Goal: Task Accomplishment & Management: Complete application form

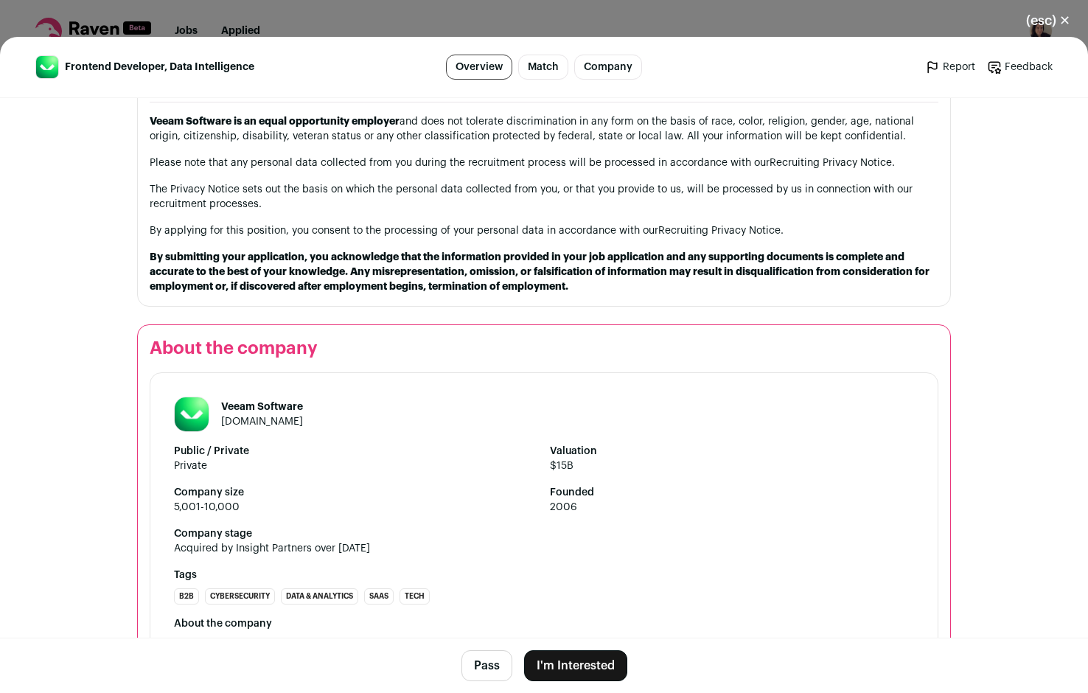
scroll to position [1682, 0]
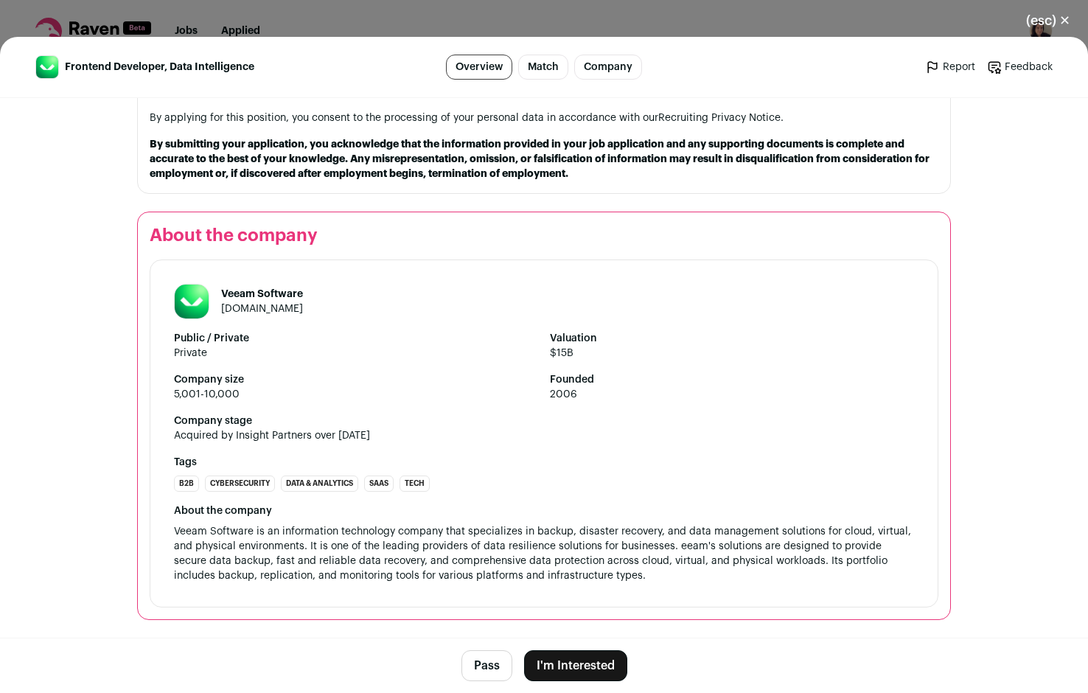
click at [567, 661] on button "I'm Interested" at bounding box center [575, 665] width 103 height 31
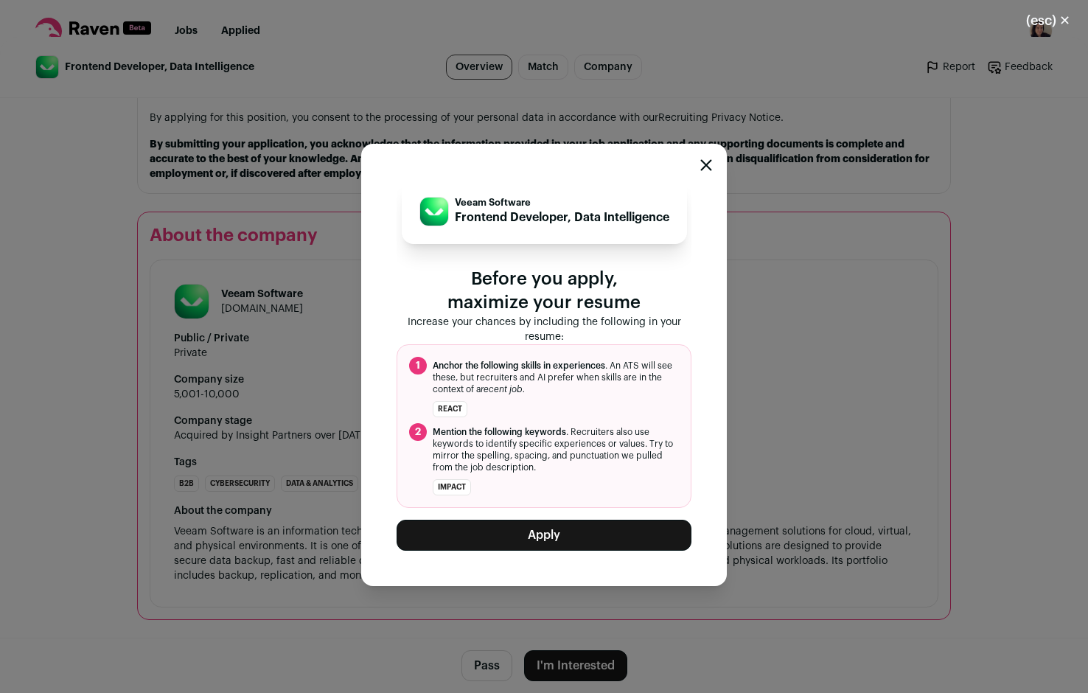
click at [535, 539] on button "Apply" at bounding box center [544, 535] width 295 height 31
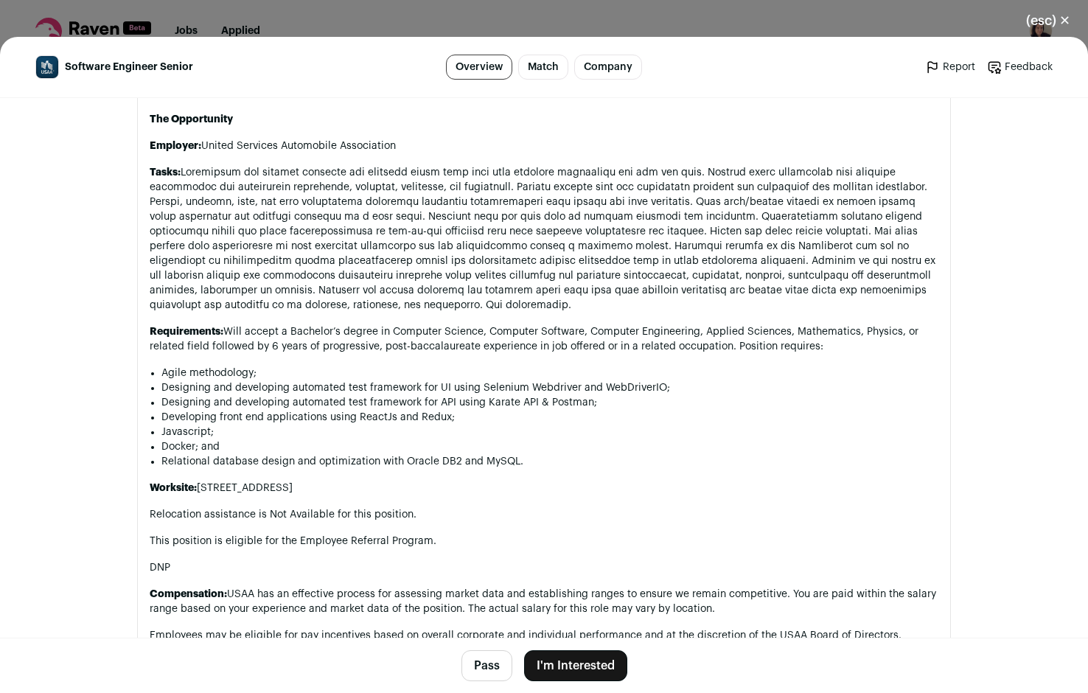
scroll to position [877, 0]
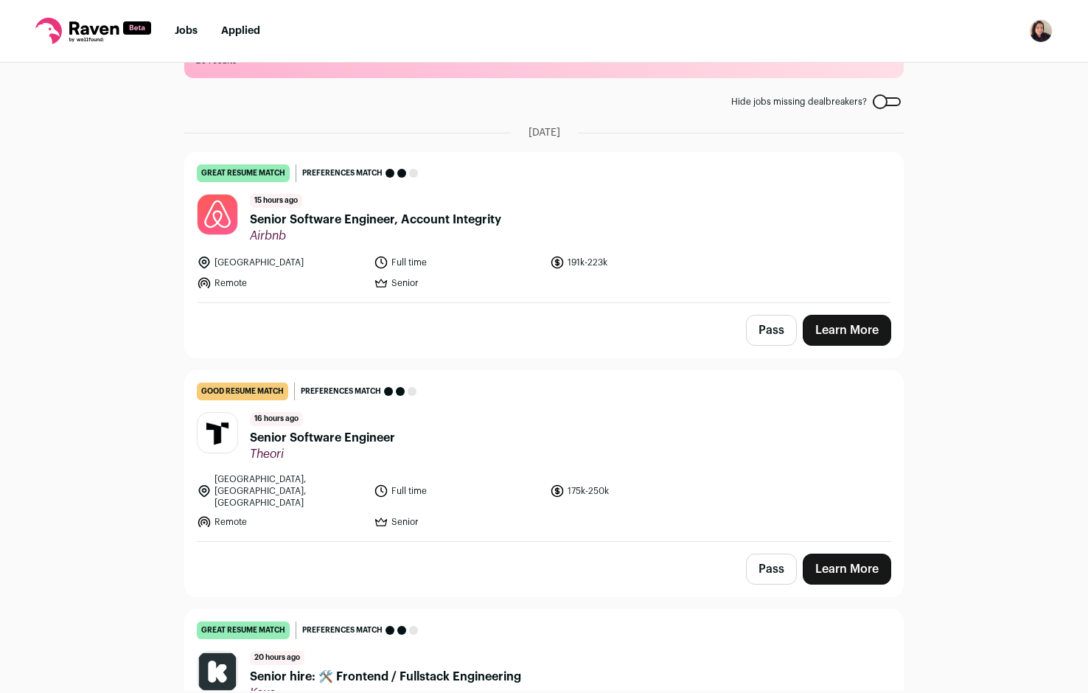
scroll to position [57, 0]
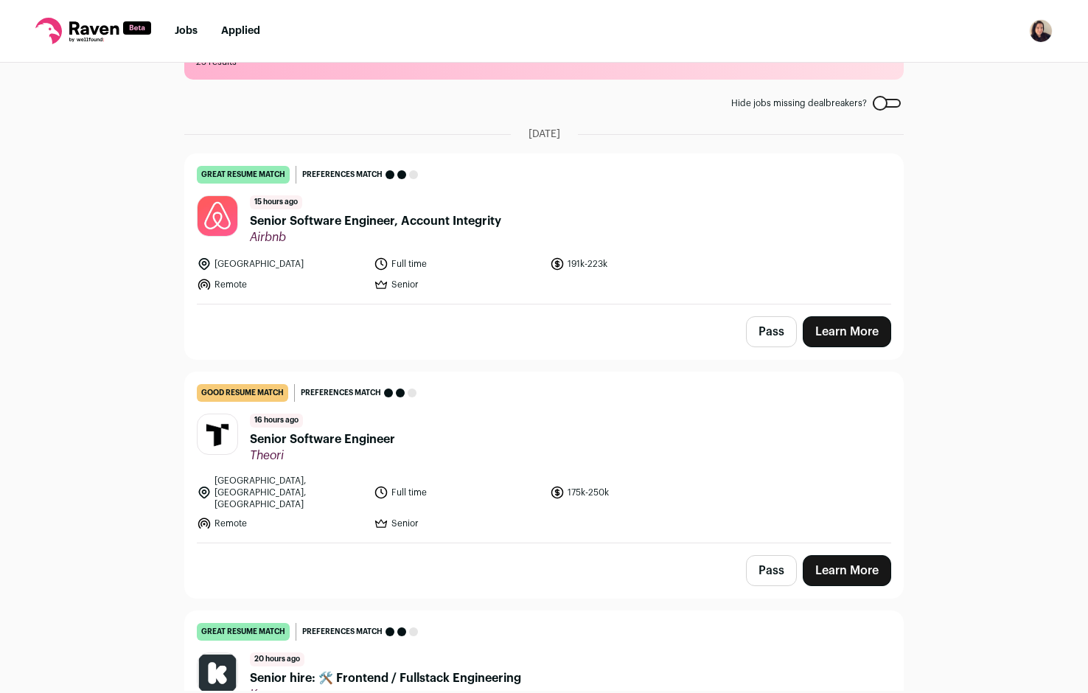
click at [319, 440] on span "Senior Software Engineer" at bounding box center [322, 440] width 145 height 18
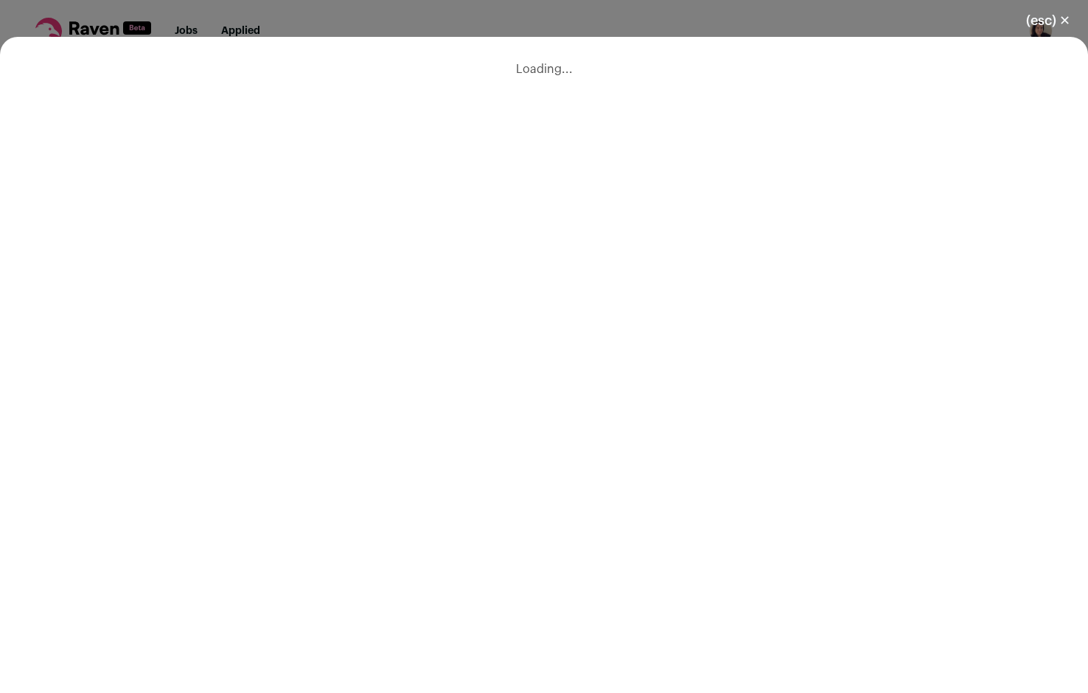
click at [401, 375] on div "Loading..." at bounding box center [544, 365] width 1088 height 656
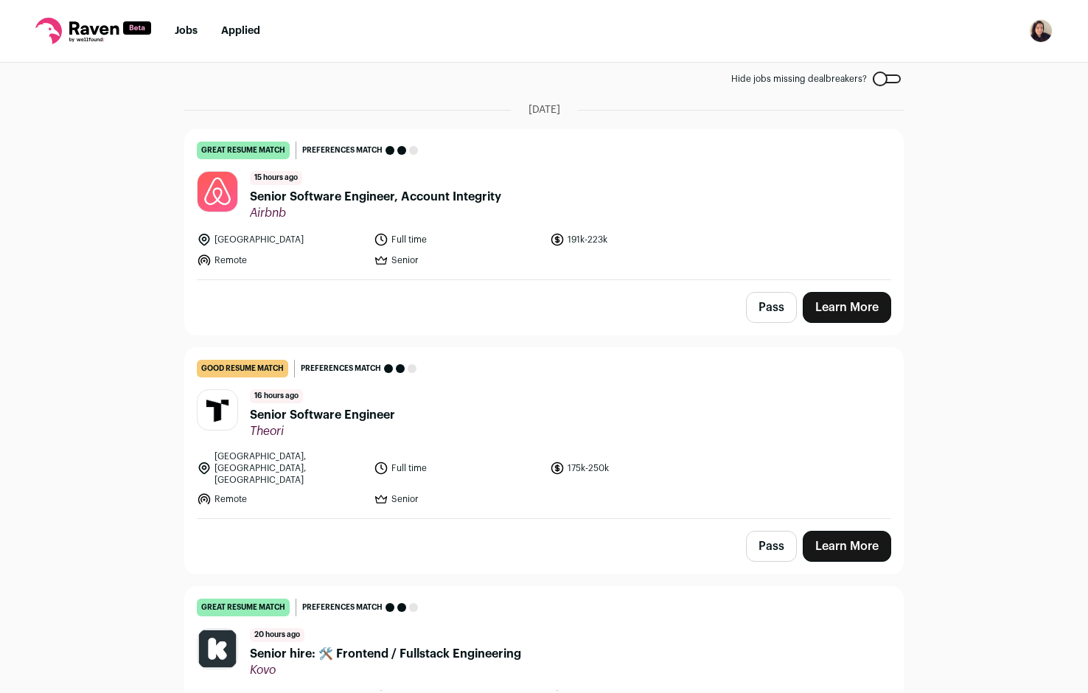
scroll to position [80, 0]
click at [452, 421] on header "16 hours ago Senior Software Engineer Theori" at bounding box center [544, 414] width 695 height 49
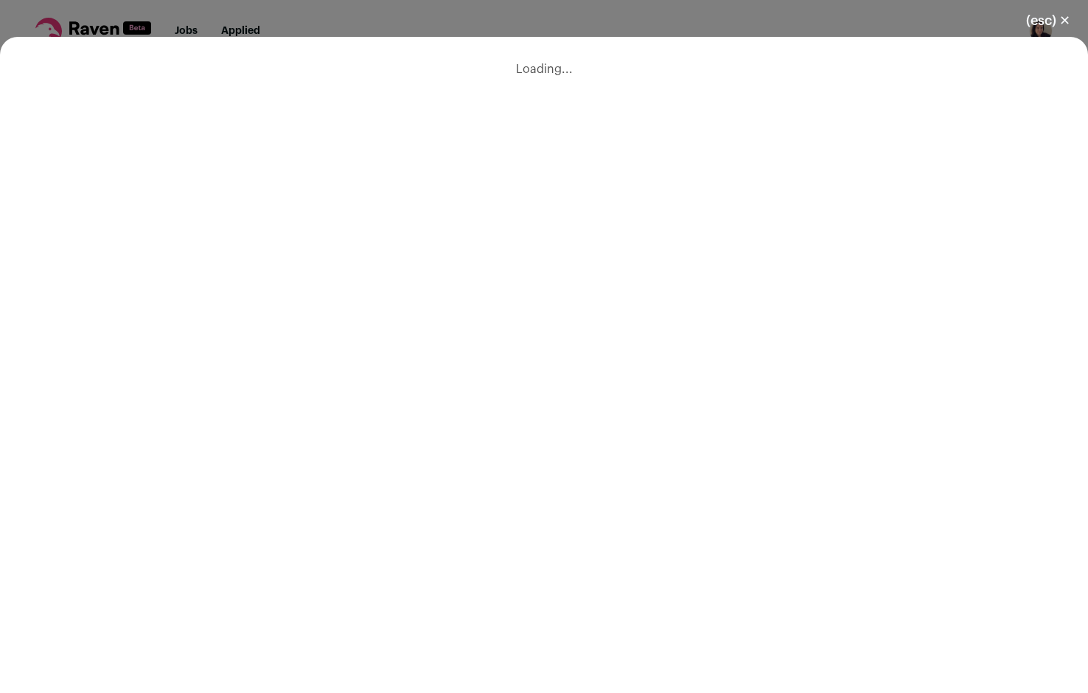
click at [1068, 19] on button "(esc) ✕" at bounding box center [1049, 20] width 80 height 32
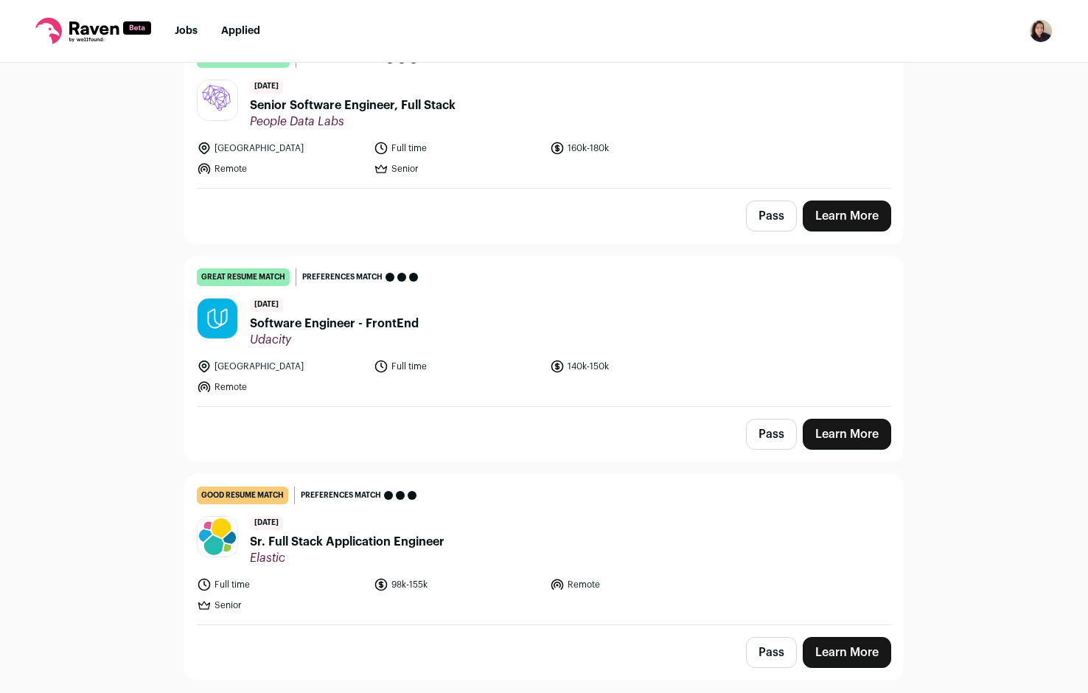
scroll to position [3093, 0]
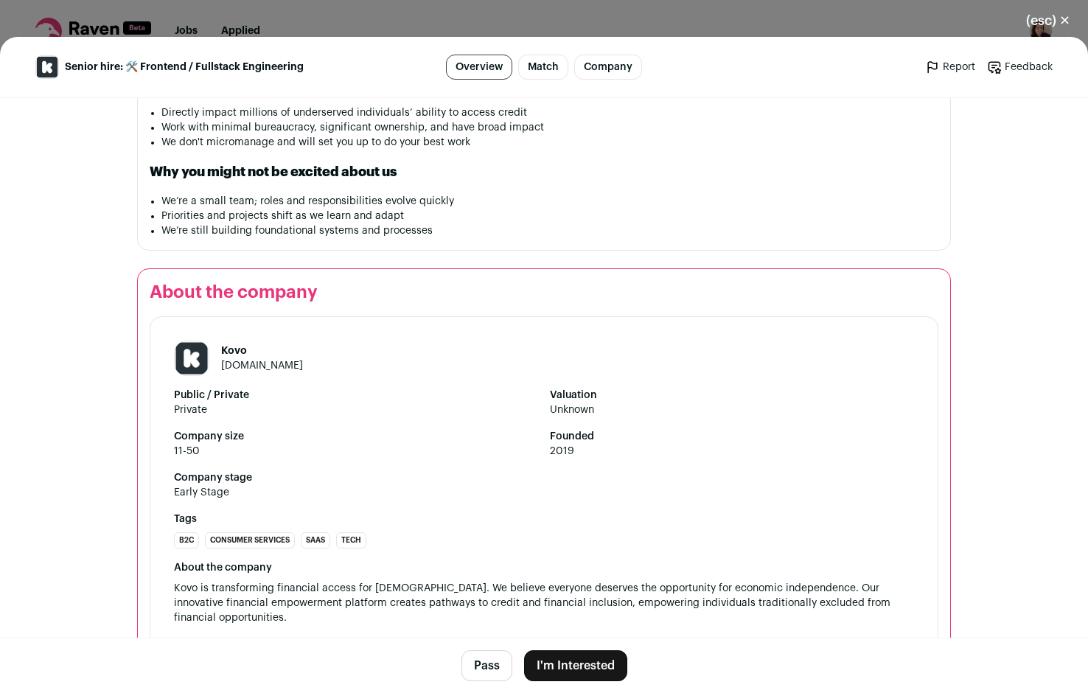
scroll to position [1401, 0]
click at [567, 661] on button "I'm Interested" at bounding box center [575, 665] width 103 height 31
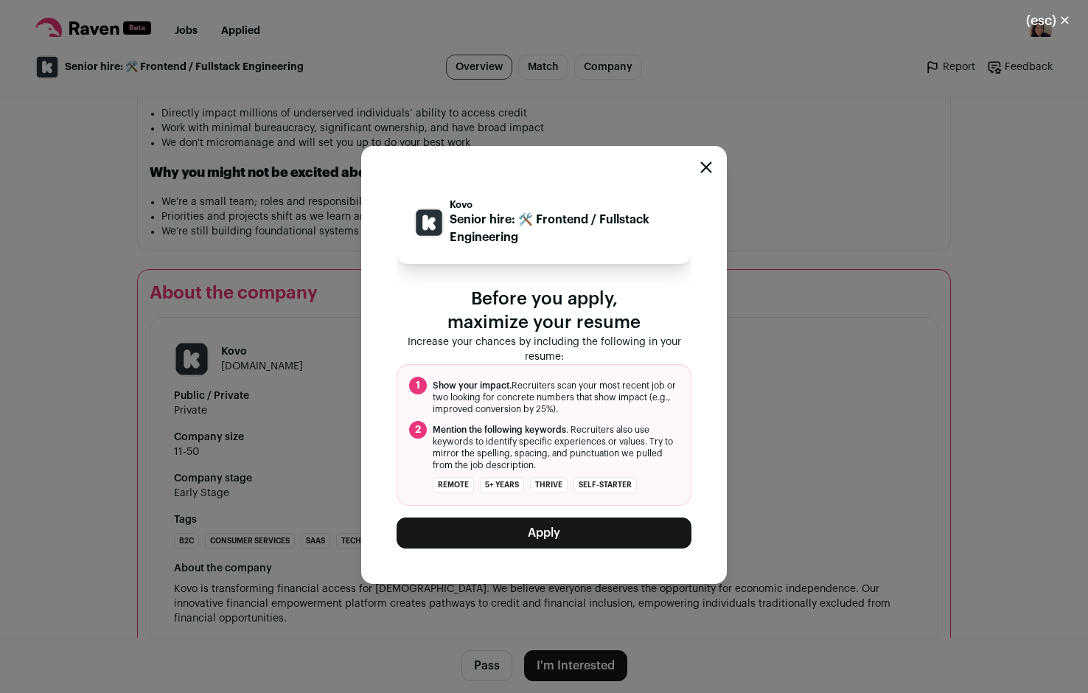
click at [552, 528] on button "Apply" at bounding box center [544, 533] width 295 height 31
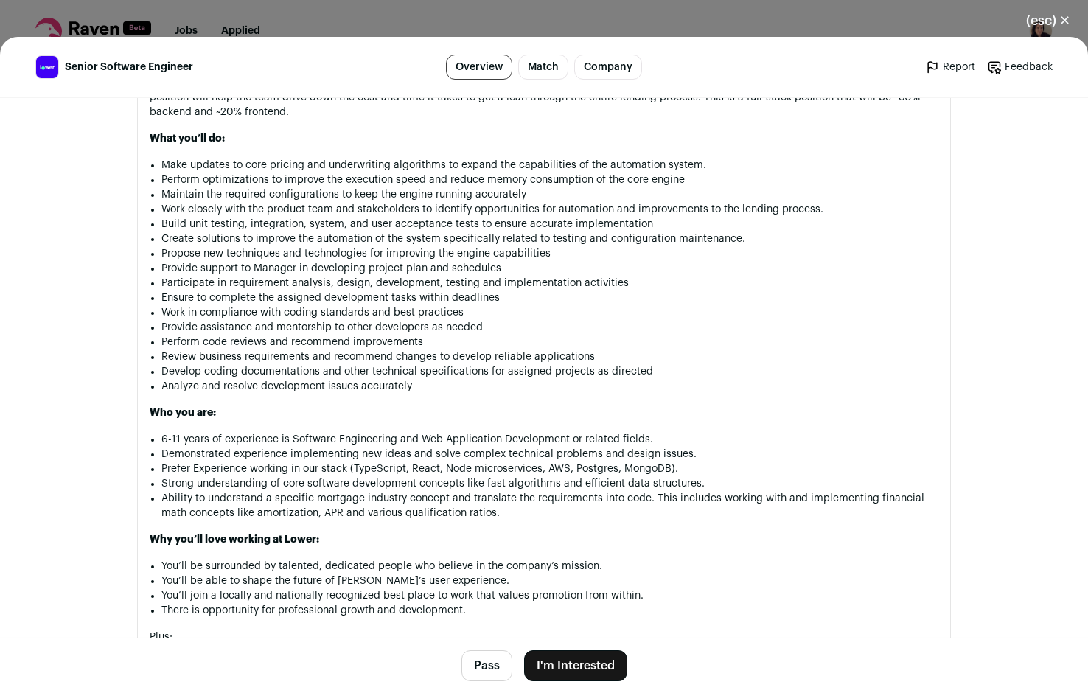
scroll to position [923, 0]
click at [591, 663] on button "I'm Interested" at bounding box center [575, 665] width 103 height 31
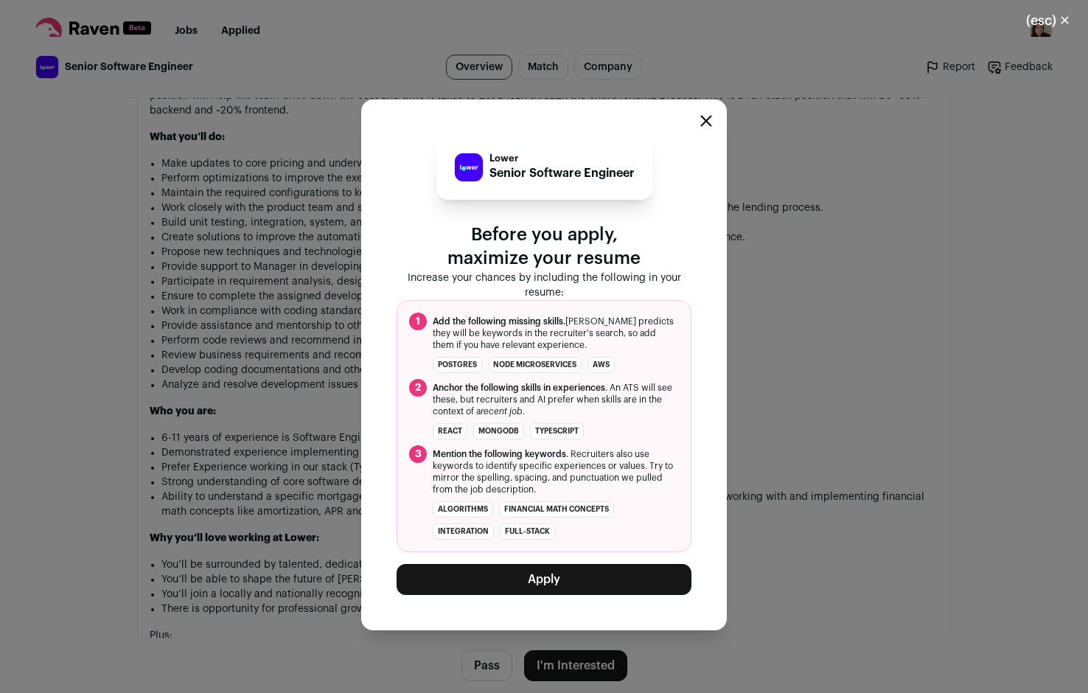
click at [591, 574] on button "Apply" at bounding box center [544, 579] width 295 height 31
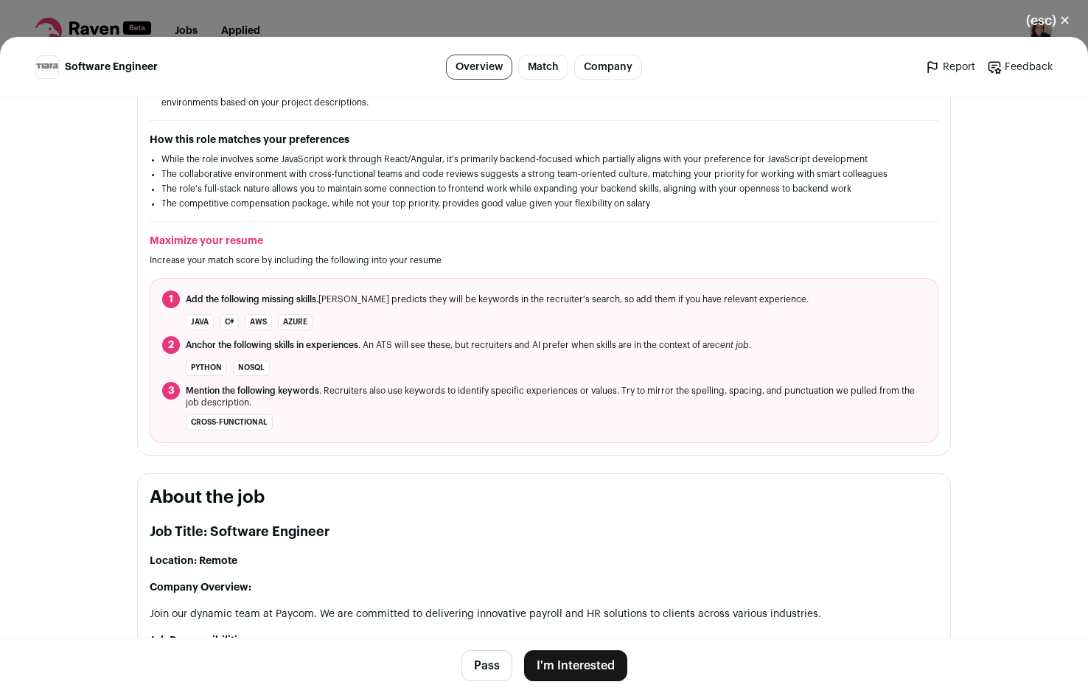
scroll to position [376, 0]
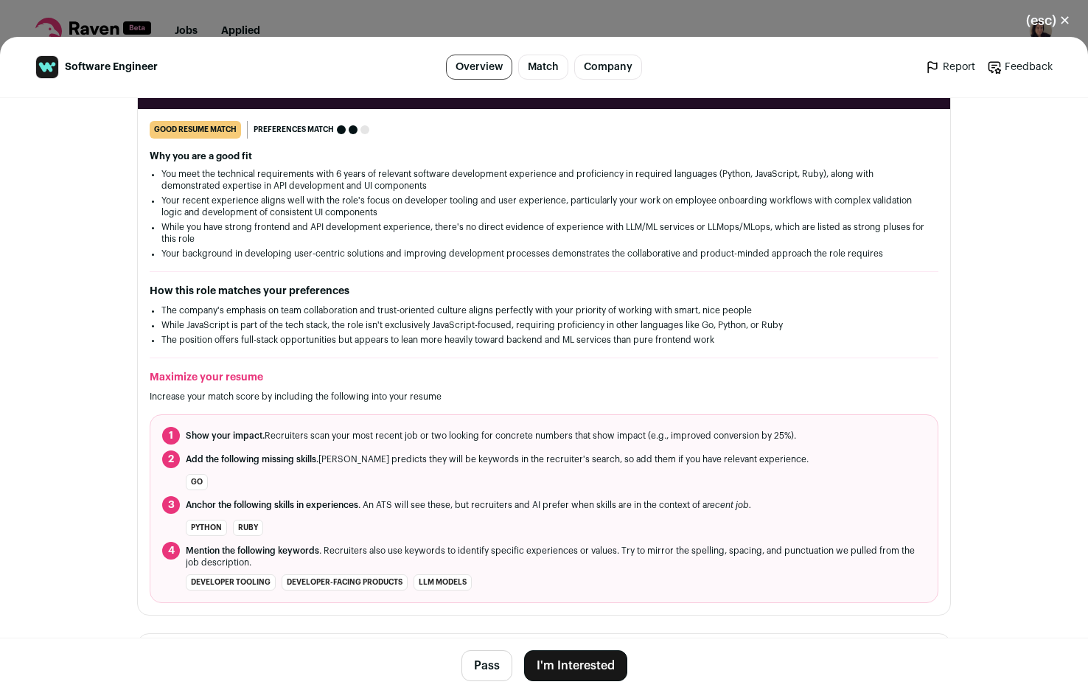
scroll to position [212, 0]
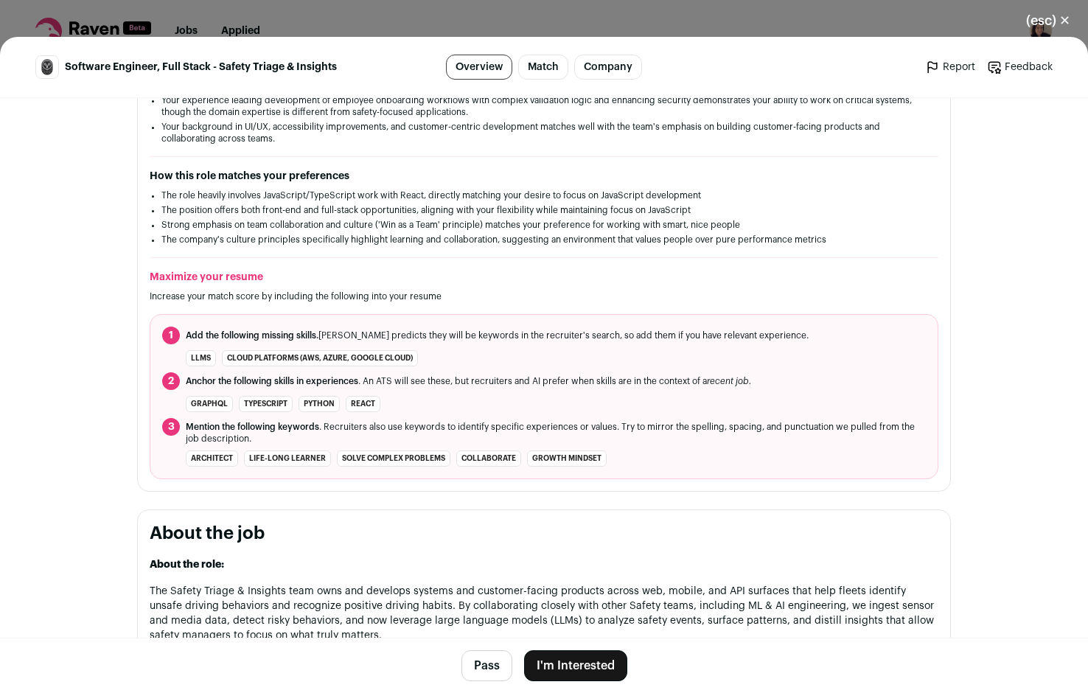
scroll to position [343, 0]
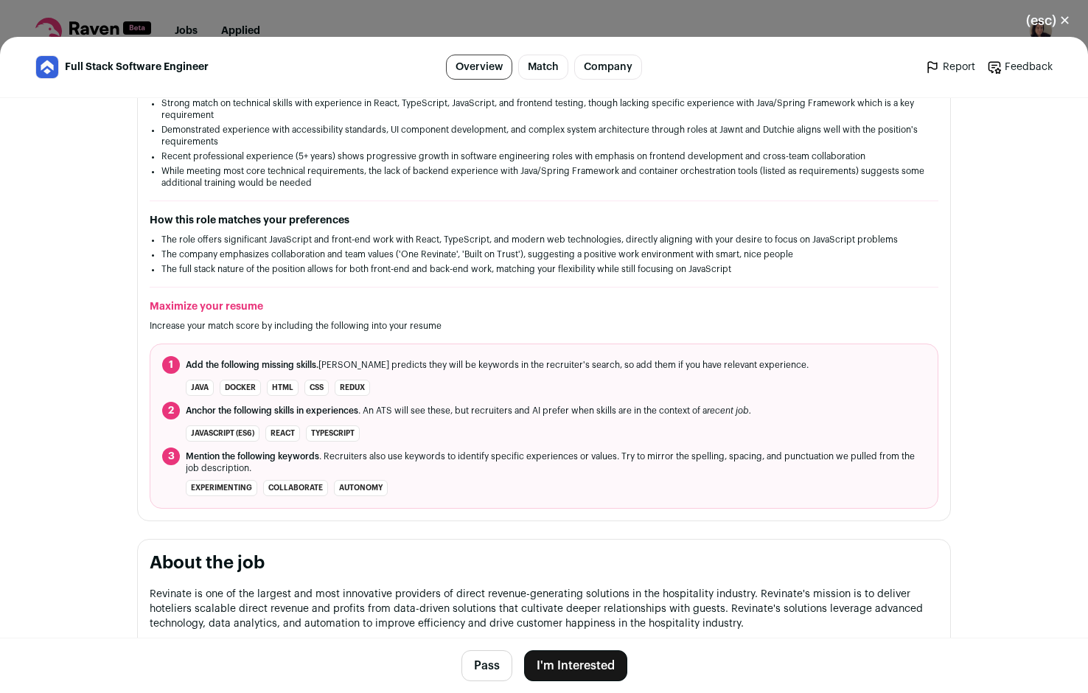
scroll to position [304, 0]
